Goal: Find contact information: Find contact information

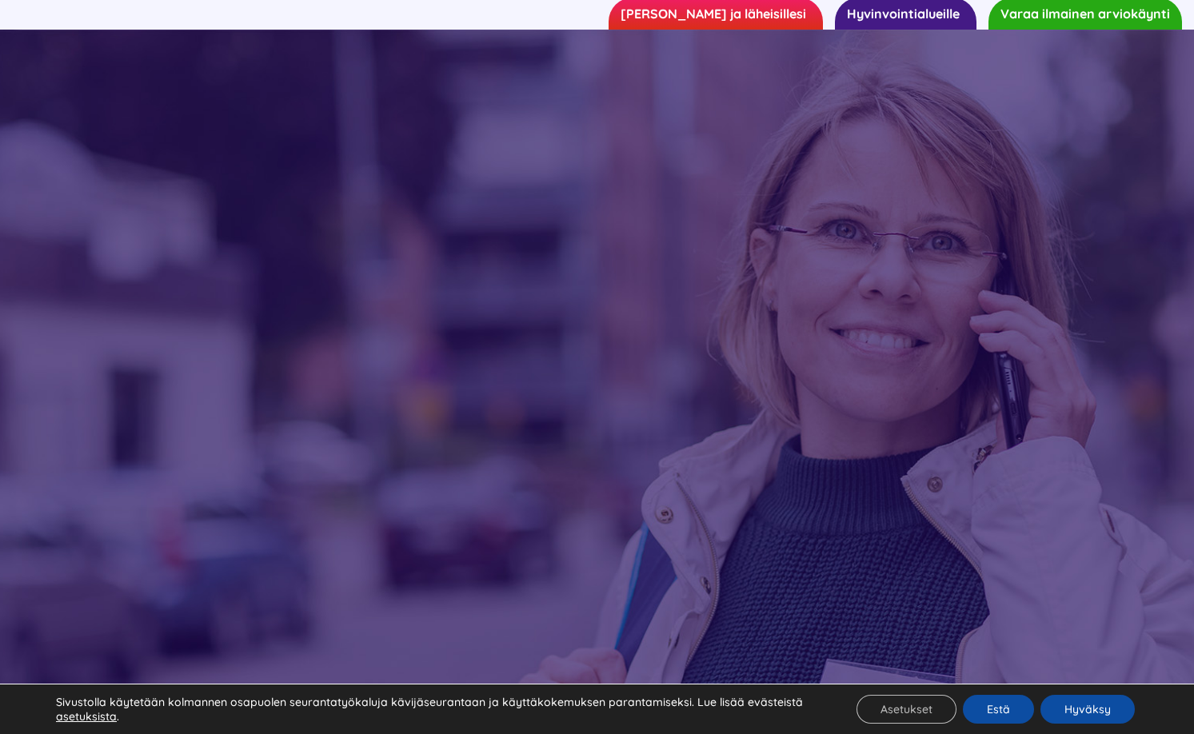
scroll to position [160, 0]
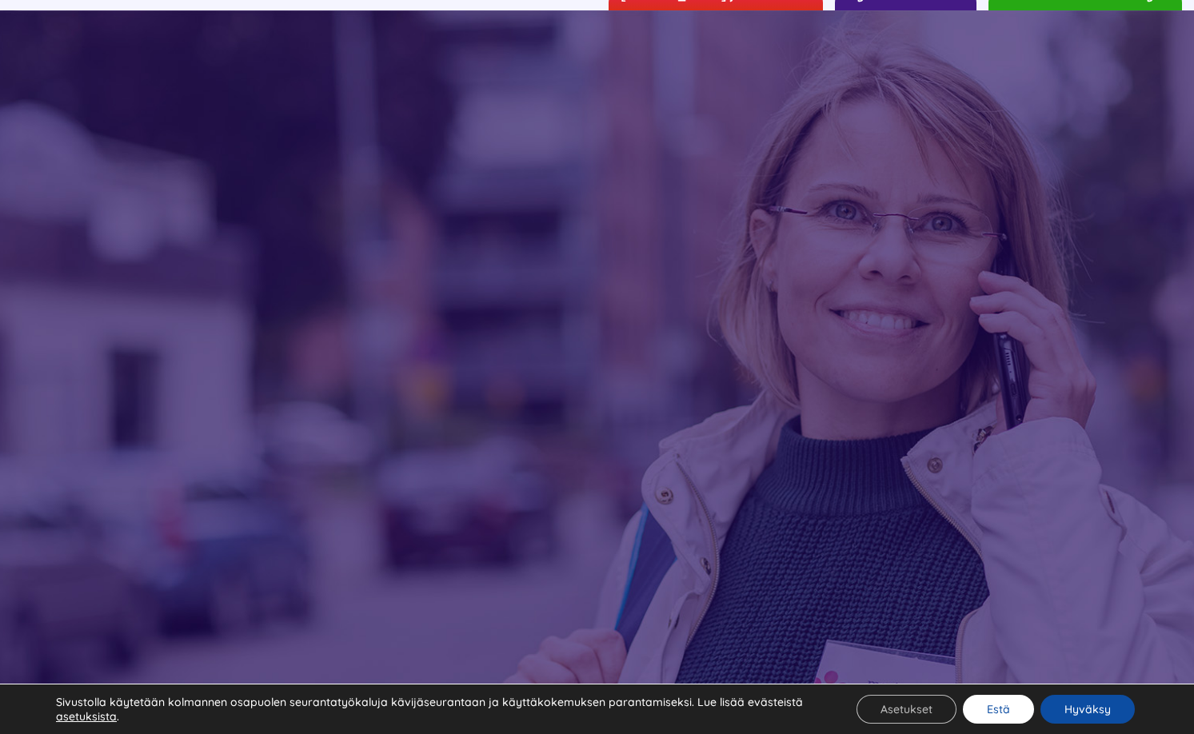
click at [1003, 704] on button "Estä" at bounding box center [998, 709] width 71 height 29
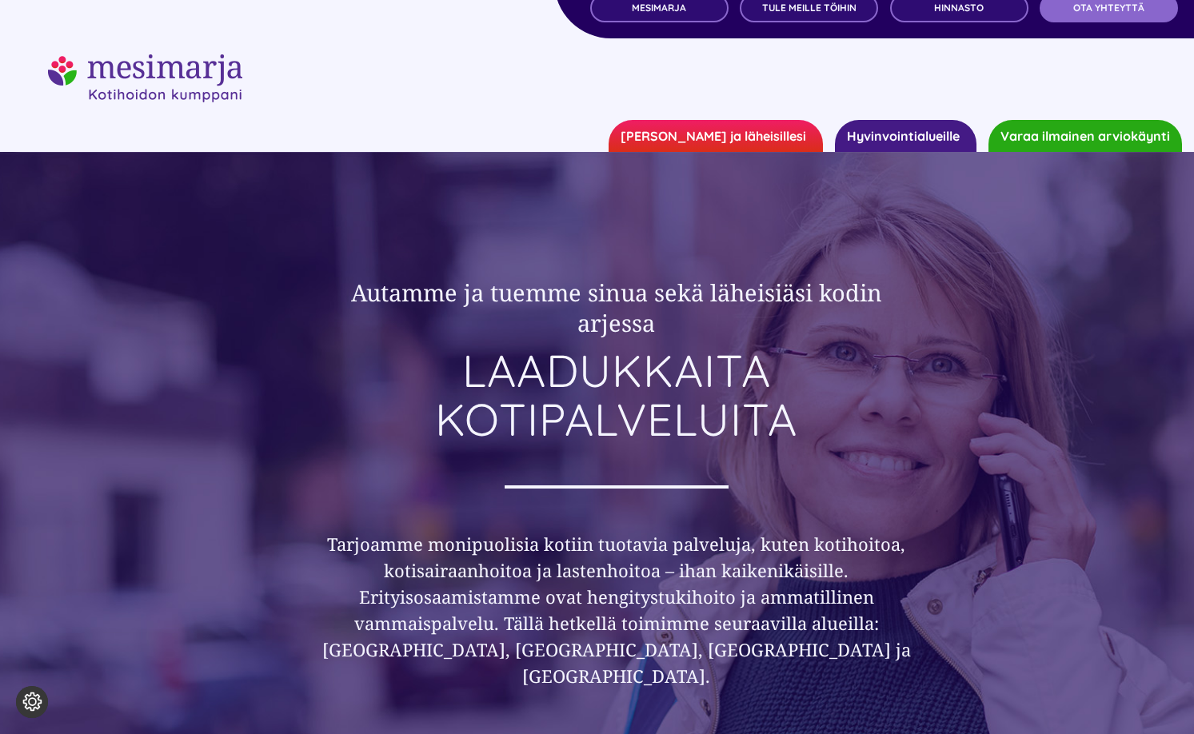
scroll to position [6, 0]
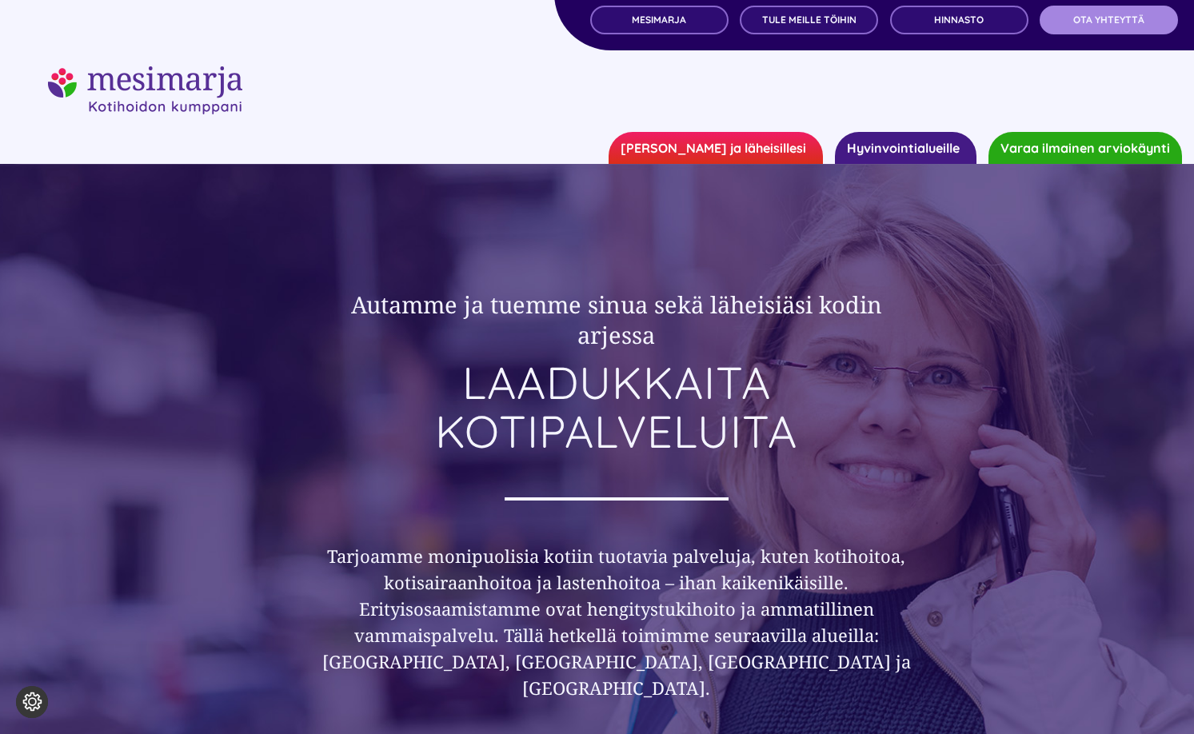
click at [1081, 18] on span "OTA YHTEYTTÄ" at bounding box center [1108, 19] width 71 height 11
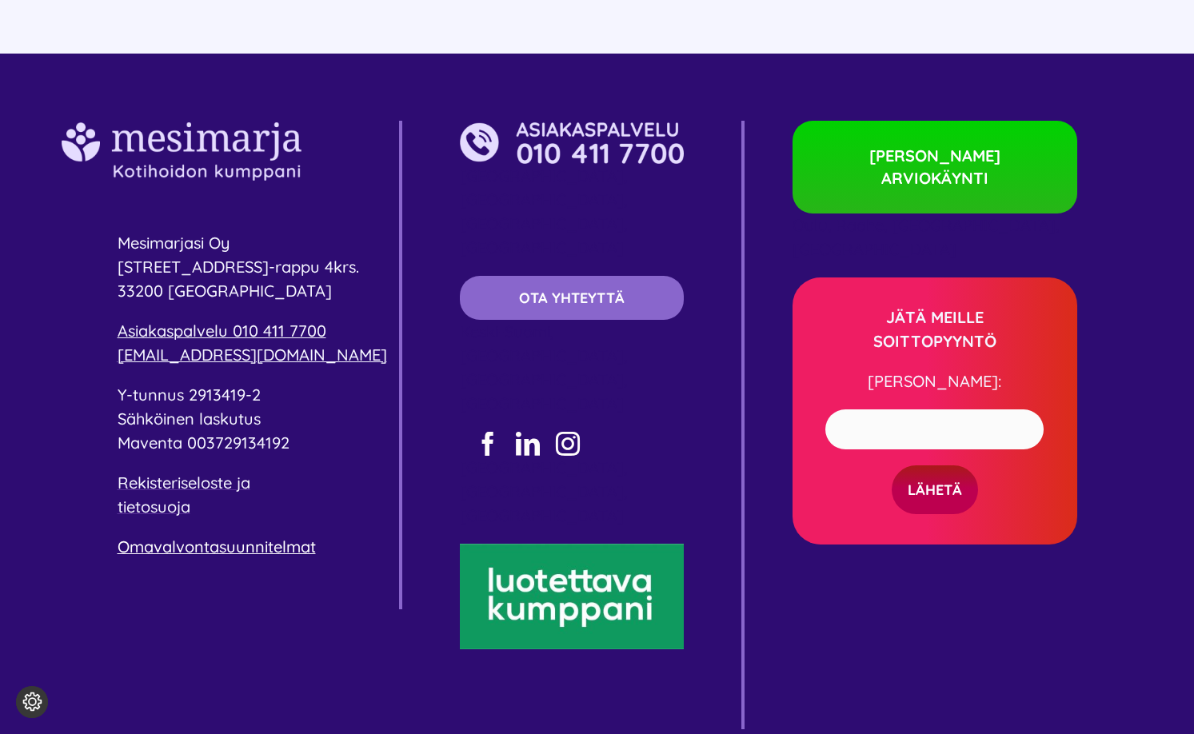
scroll to position [3079, 0]
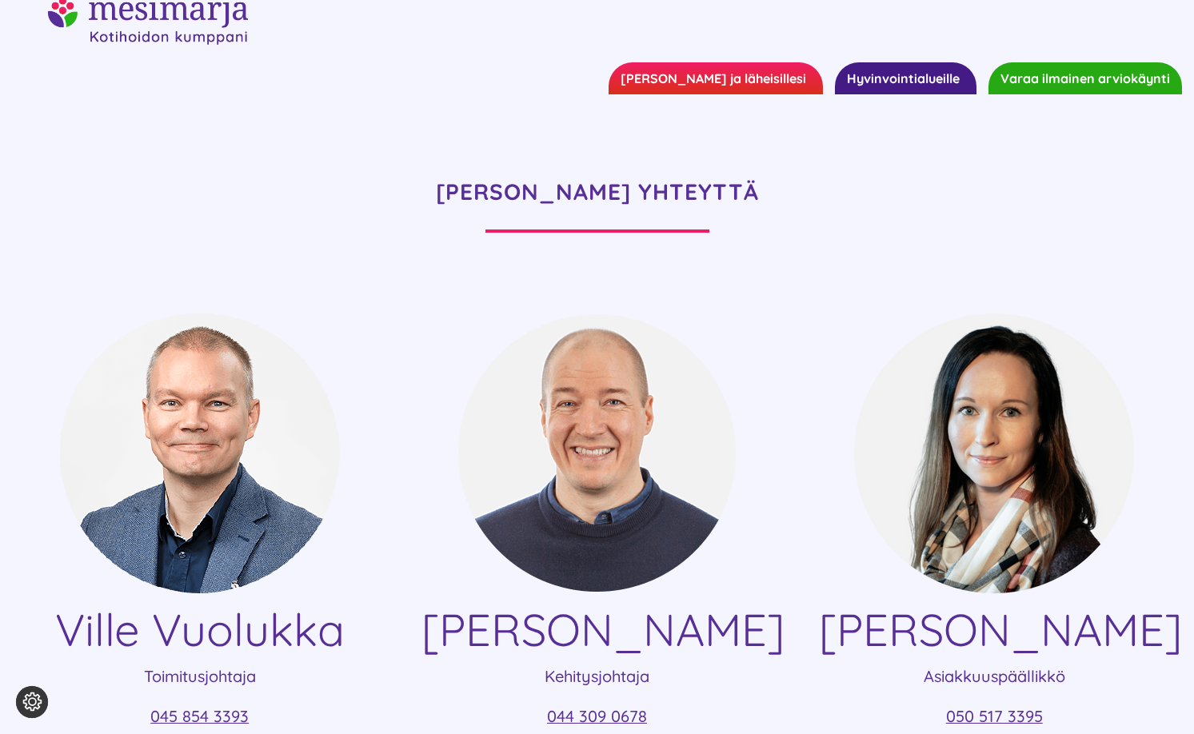
scroll to position [0, 0]
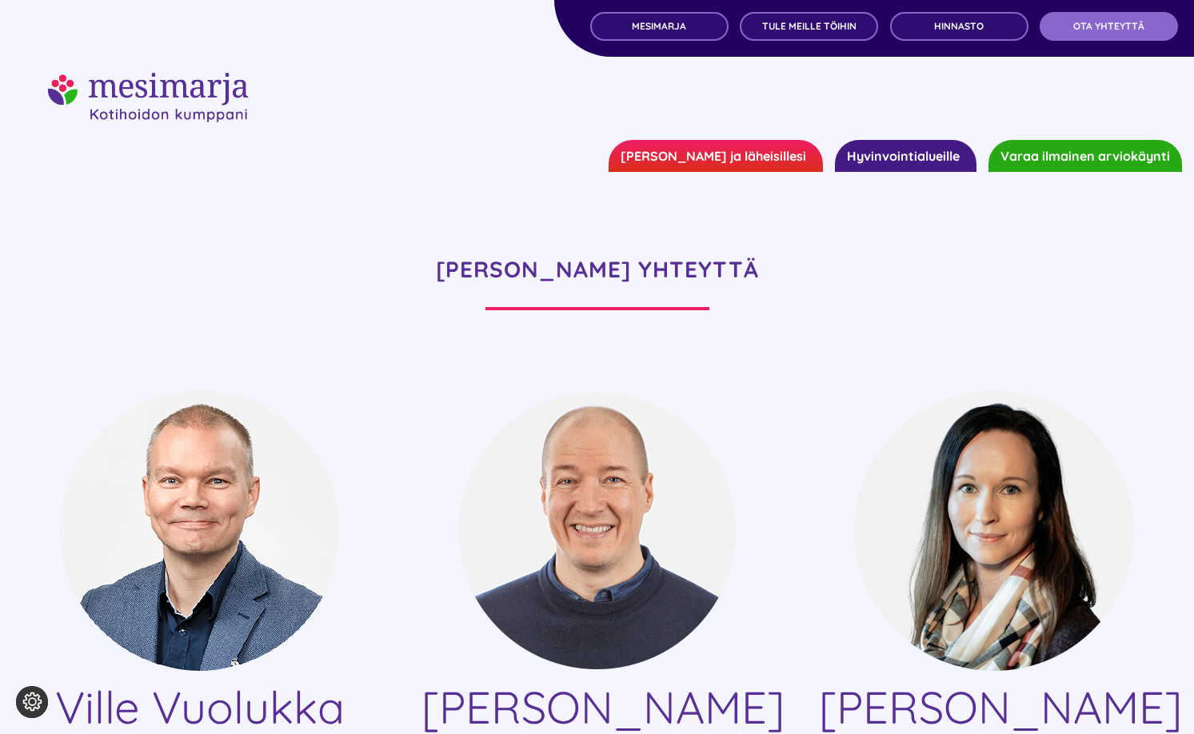
click at [742, 151] on link "[PERSON_NAME] ja läheisillesi" at bounding box center [716, 156] width 214 height 32
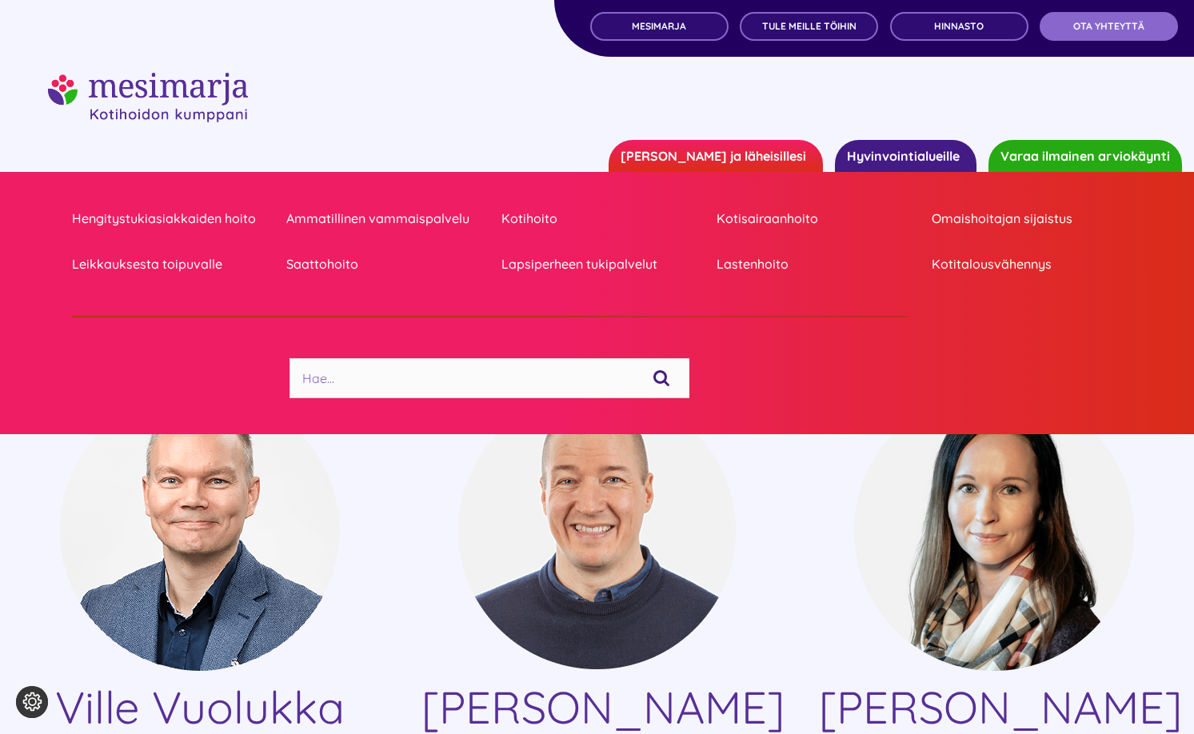
click at [887, 149] on link "Hyvinvointialueille" at bounding box center [906, 156] width 142 height 32
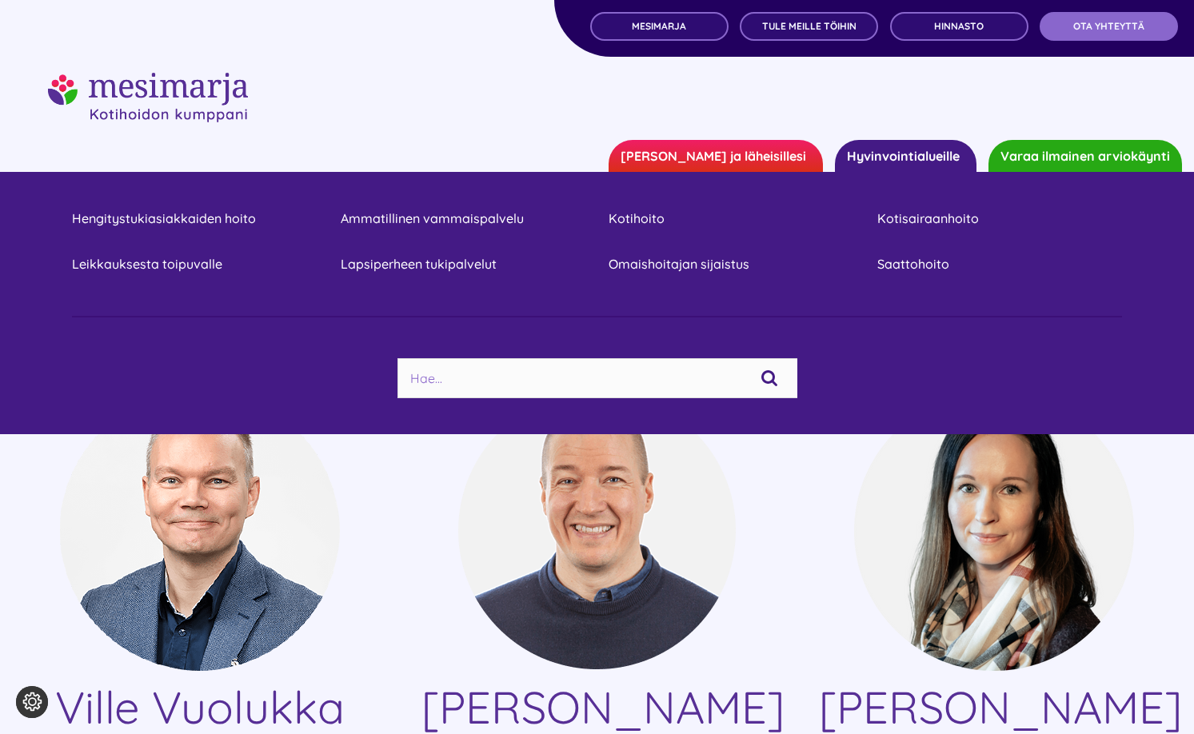
click at [1068, 149] on link "Varaa ilmainen arviokäynti" at bounding box center [1085, 156] width 194 height 32
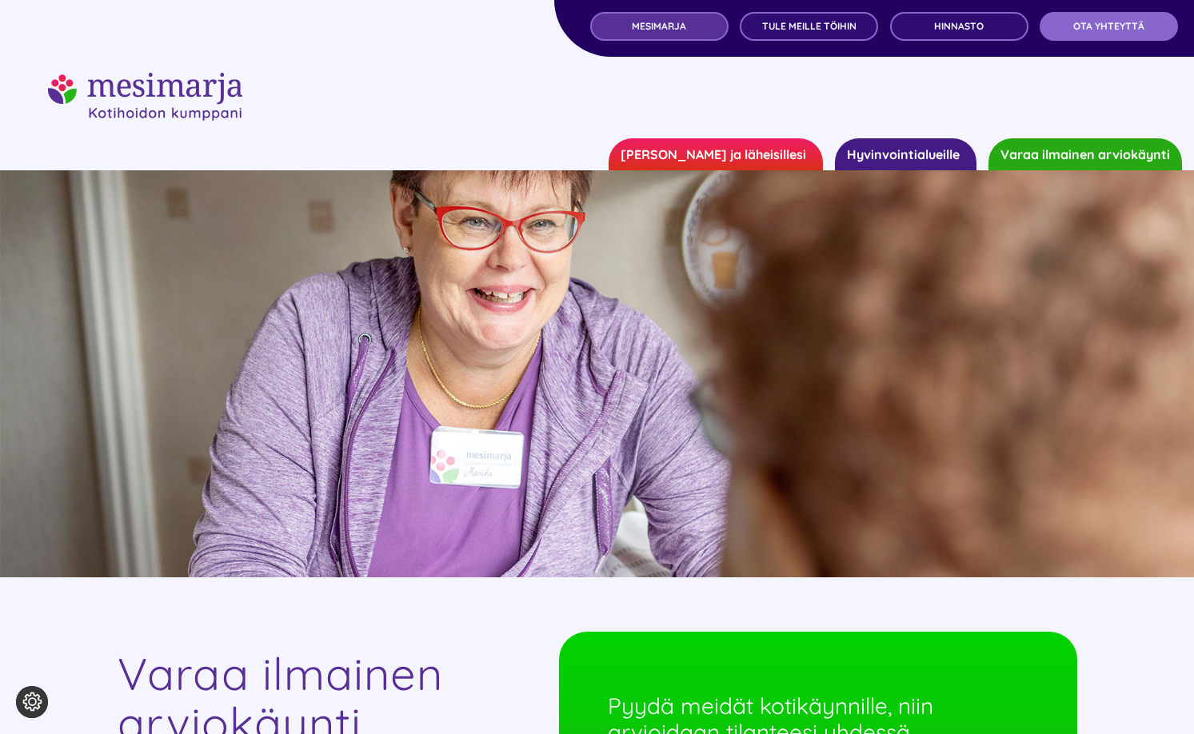
click at [646, 13] on link "MESIMARJA" at bounding box center [659, 26] width 138 height 29
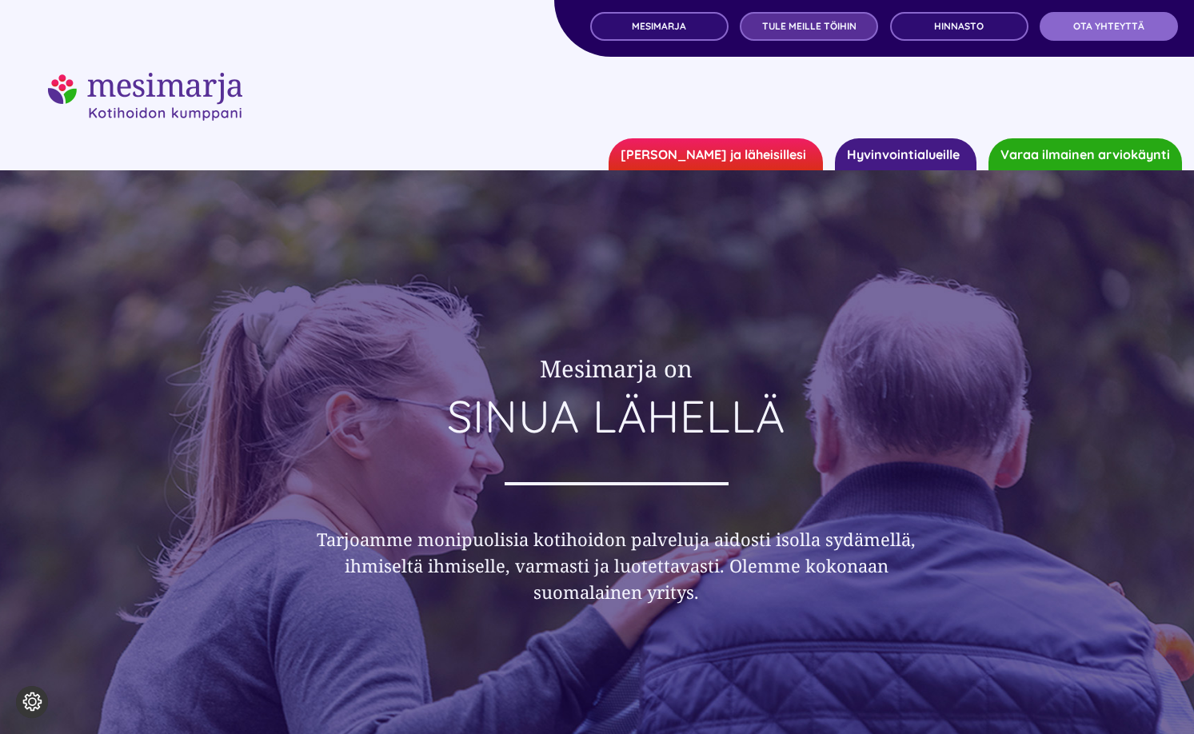
click at [777, 18] on link "TULE MEILLE TÖIHIN" at bounding box center [809, 26] width 138 height 29
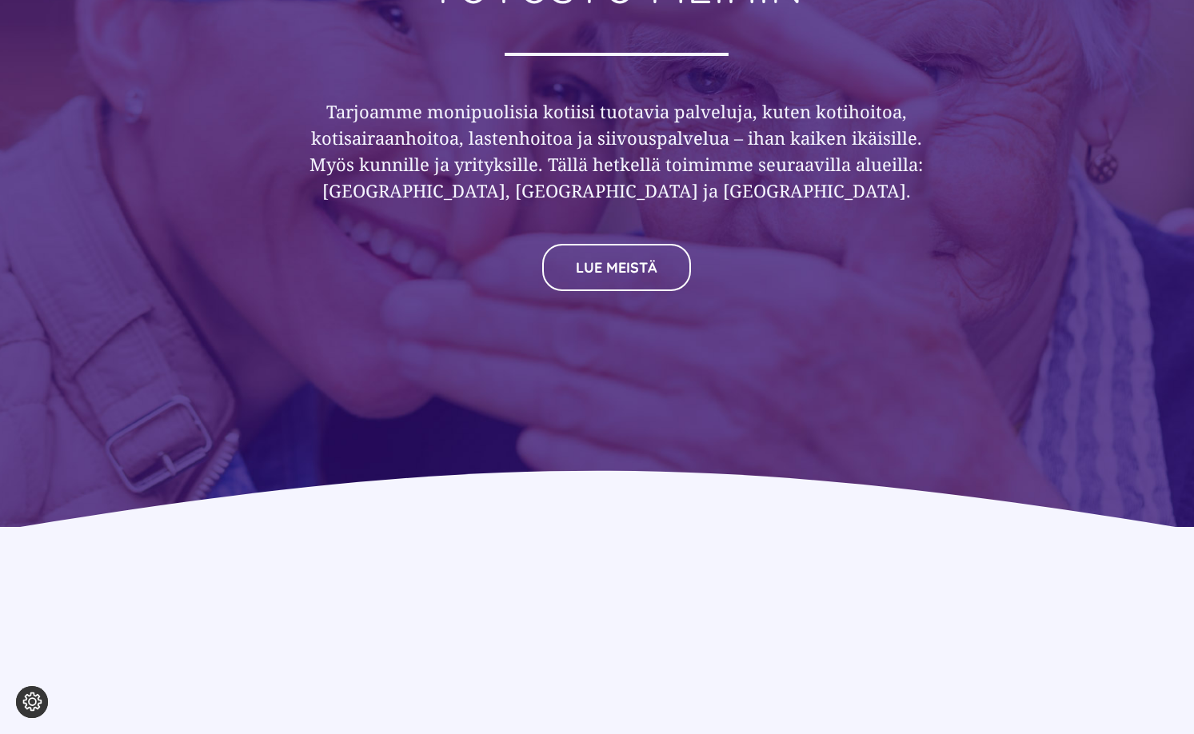
scroll to position [5998, 0]
